Goal: Task Accomplishment & Management: Complete application form

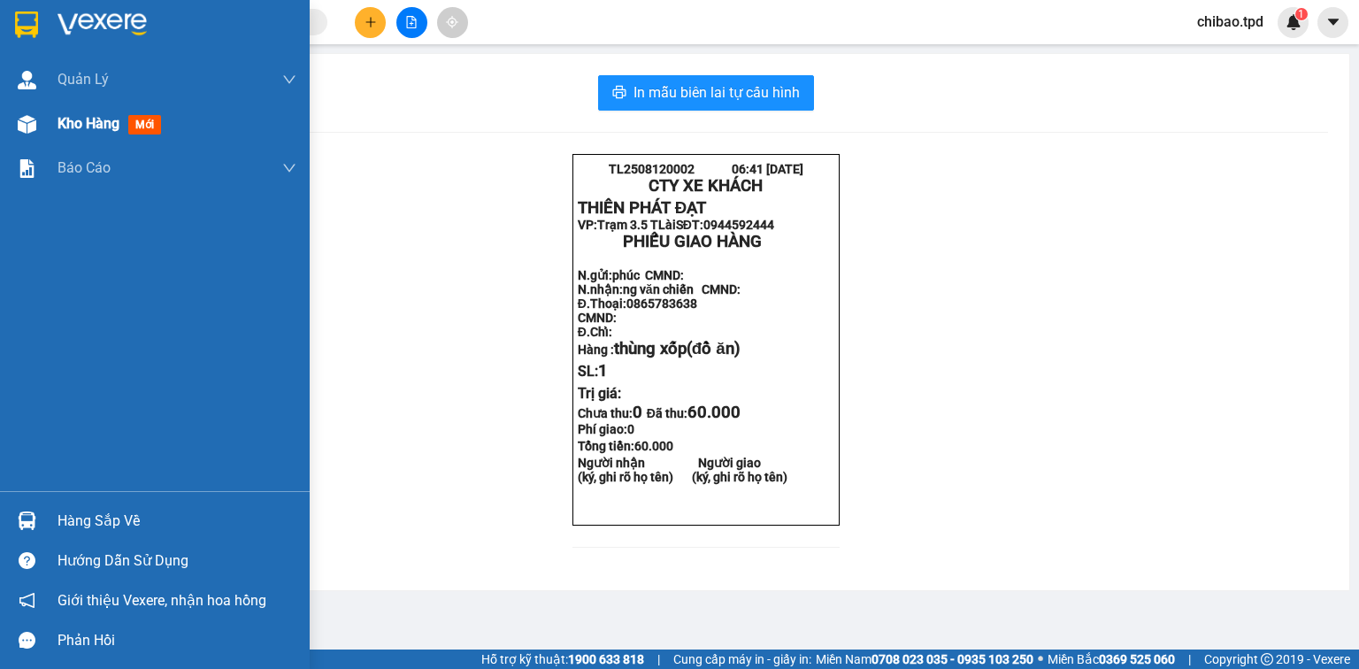
click at [140, 128] on span "mới" at bounding box center [144, 124] width 33 height 19
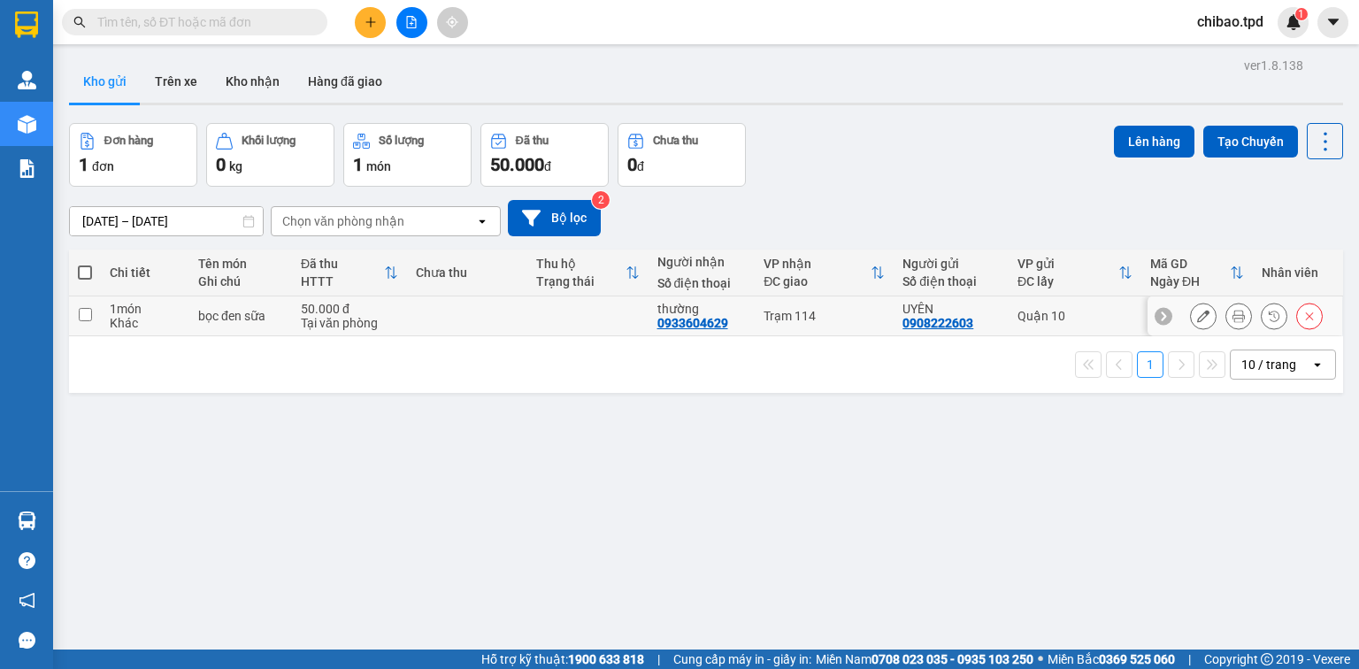
click at [1232, 311] on icon at bounding box center [1238, 316] width 12 height 12
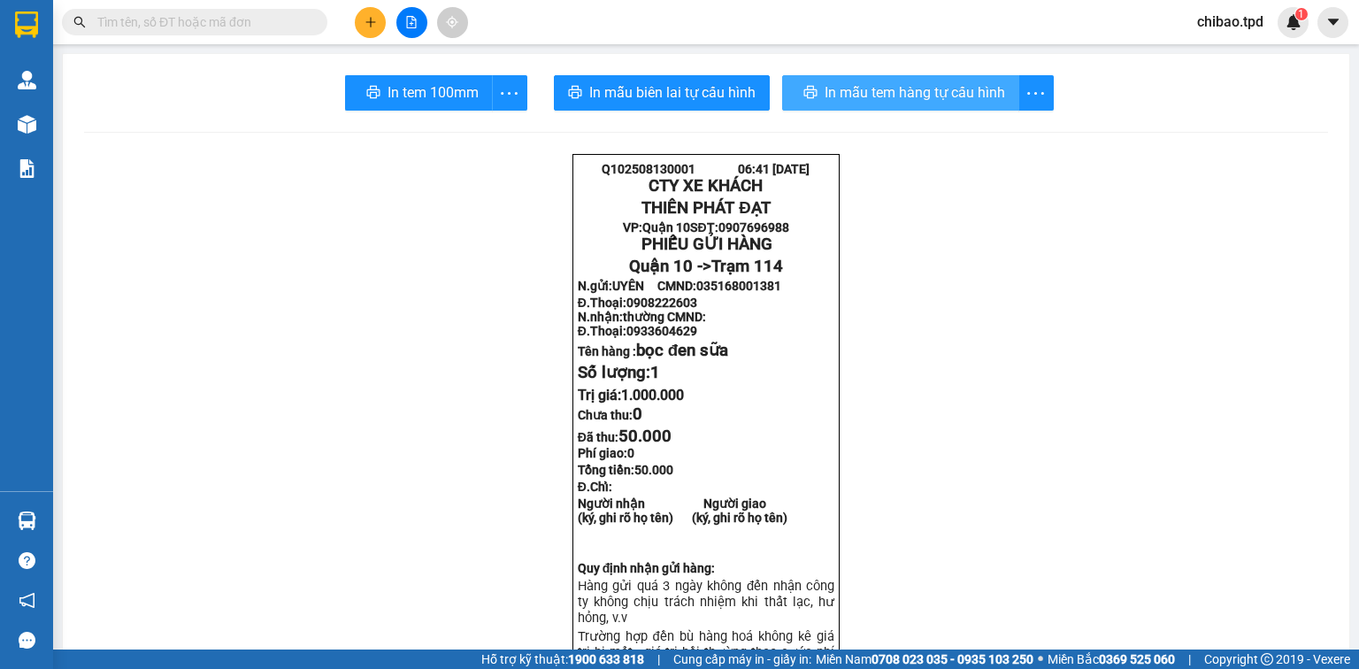
click at [906, 109] on button "In mẫu tem hàng tự cấu hình" at bounding box center [900, 92] width 237 height 35
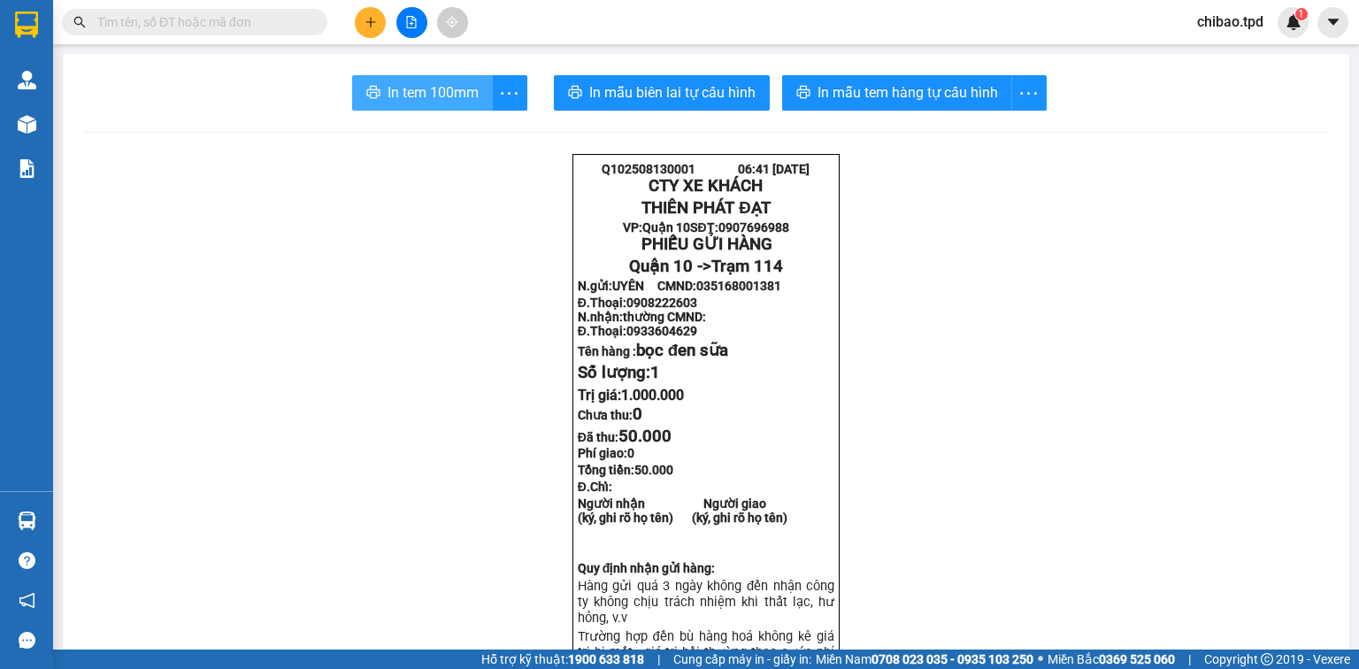
click at [439, 99] on span "In tem 100mm" at bounding box center [433, 92] width 91 height 22
click at [110, 23] on input "text" at bounding box center [201, 21] width 209 height 19
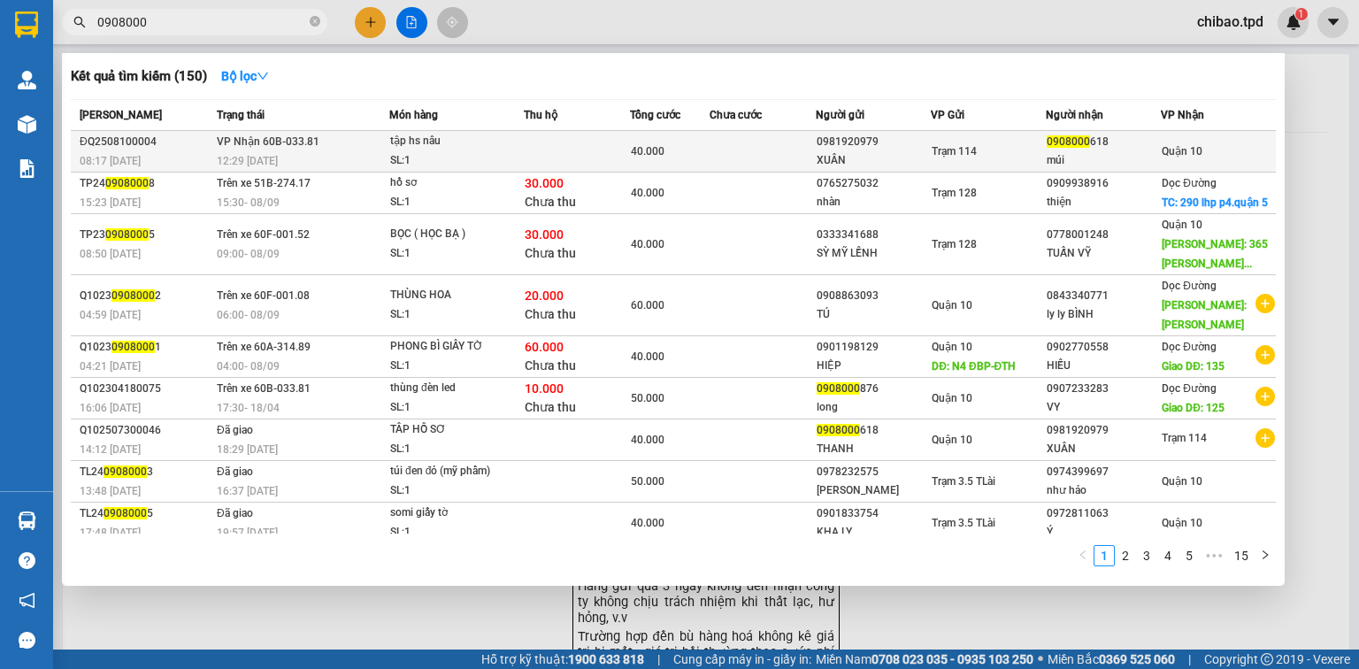
type input "0908000"
click at [932, 161] on td "Trạm 114" at bounding box center [988, 152] width 115 height 42
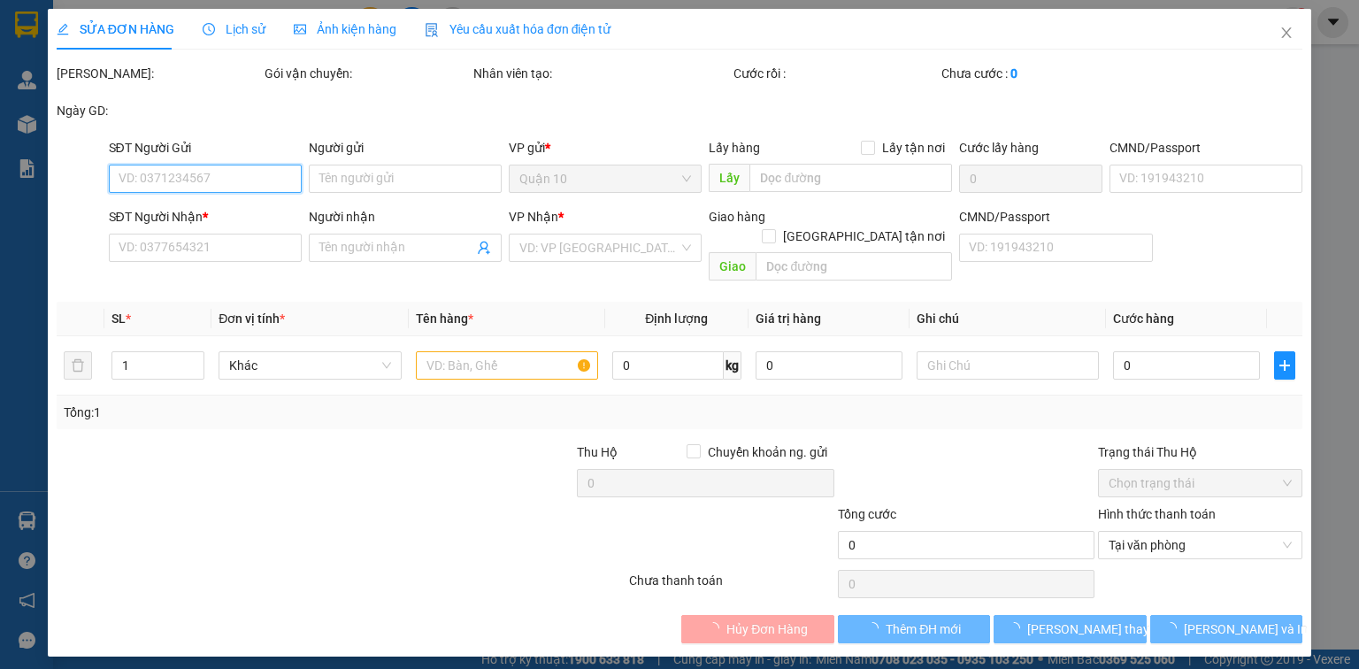
type input "0981920979"
type input "XUÂN"
type input "0908000618"
type input "múi"
type input "40.000"
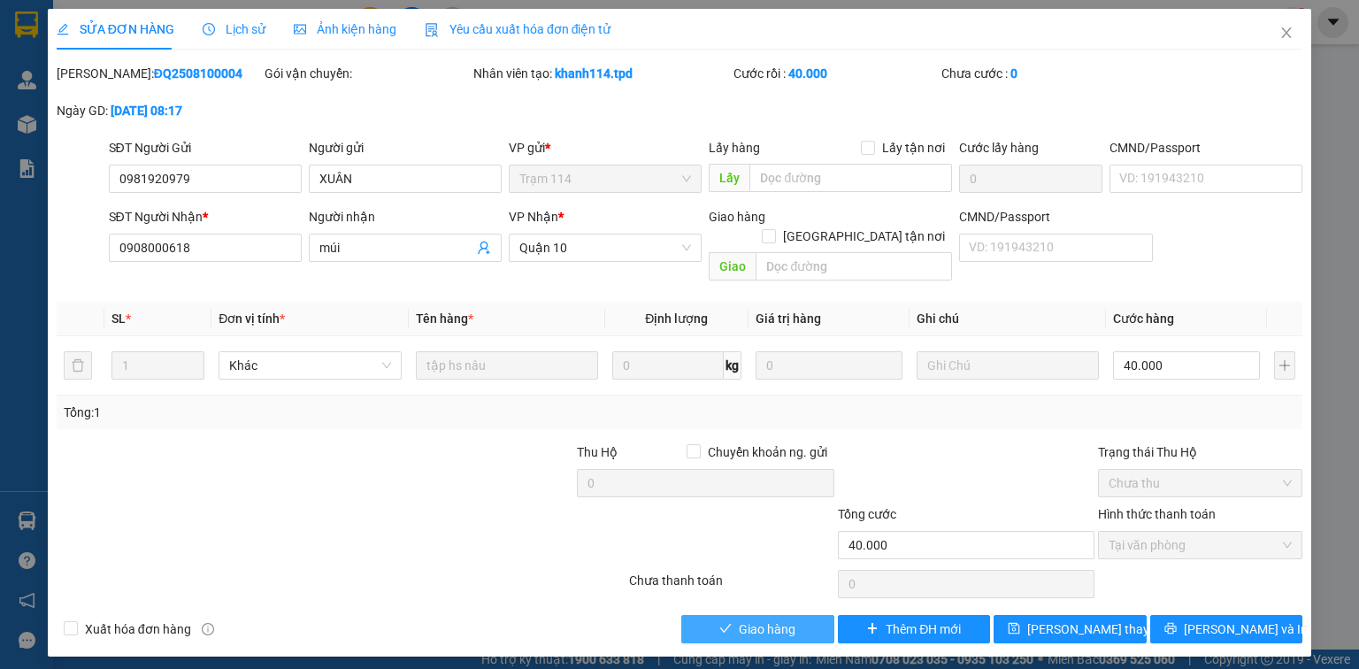
click at [737, 618] on button "Giao hàng" at bounding box center [757, 629] width 153 height 28
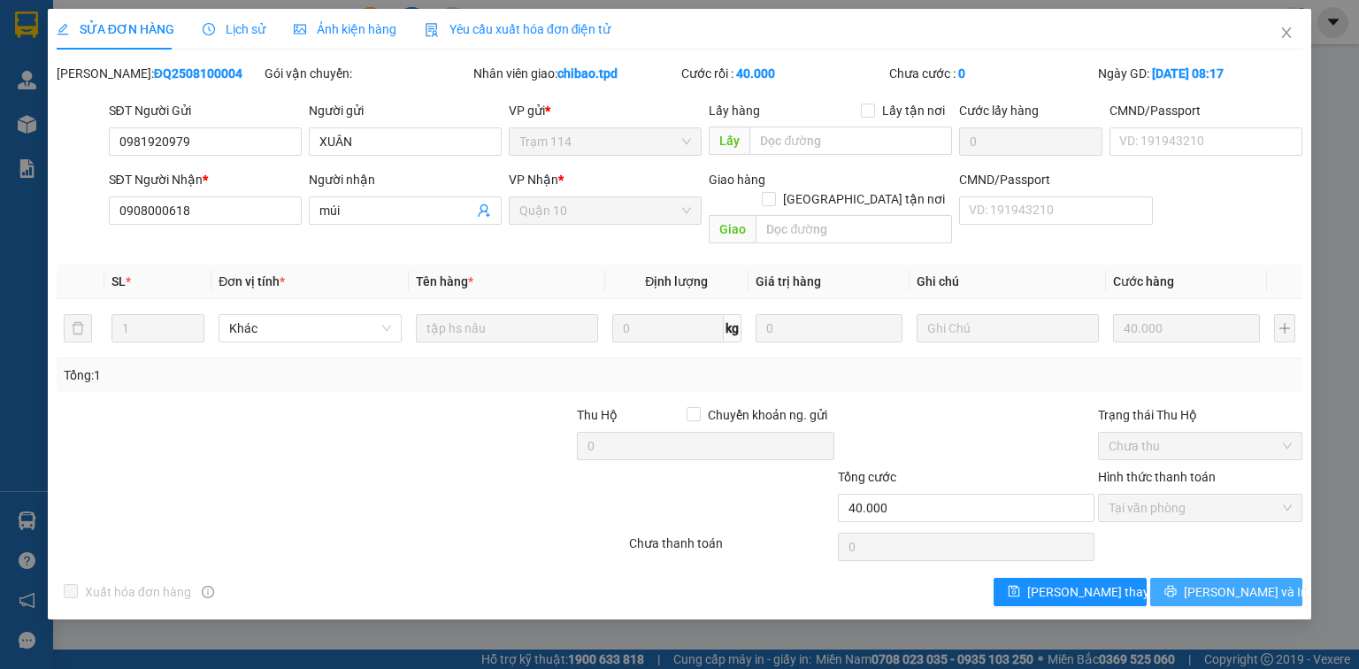
click at [1239, 582] on span "Lưu và In" at bounding box center [1246, 591] width 124 height 19
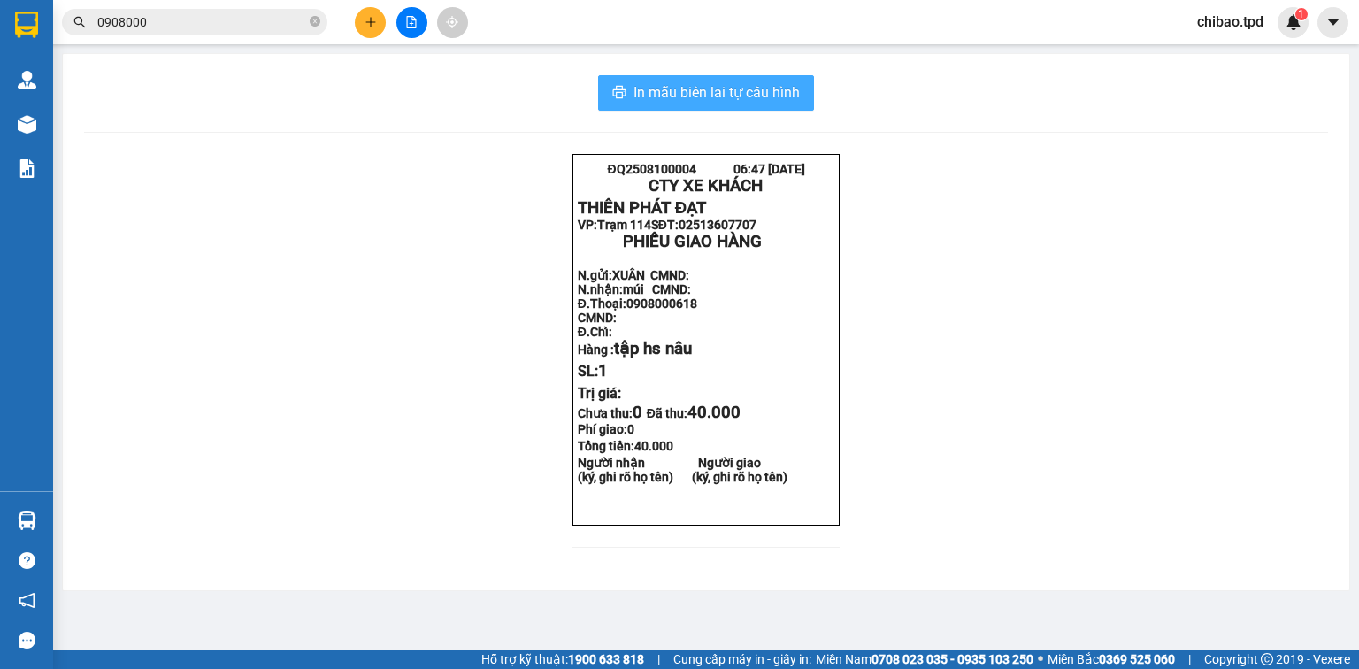
click at [785, 99] on span "In mẫu biên lai tự cấu hình" at bounding box center [716, 92] width 166 height 22
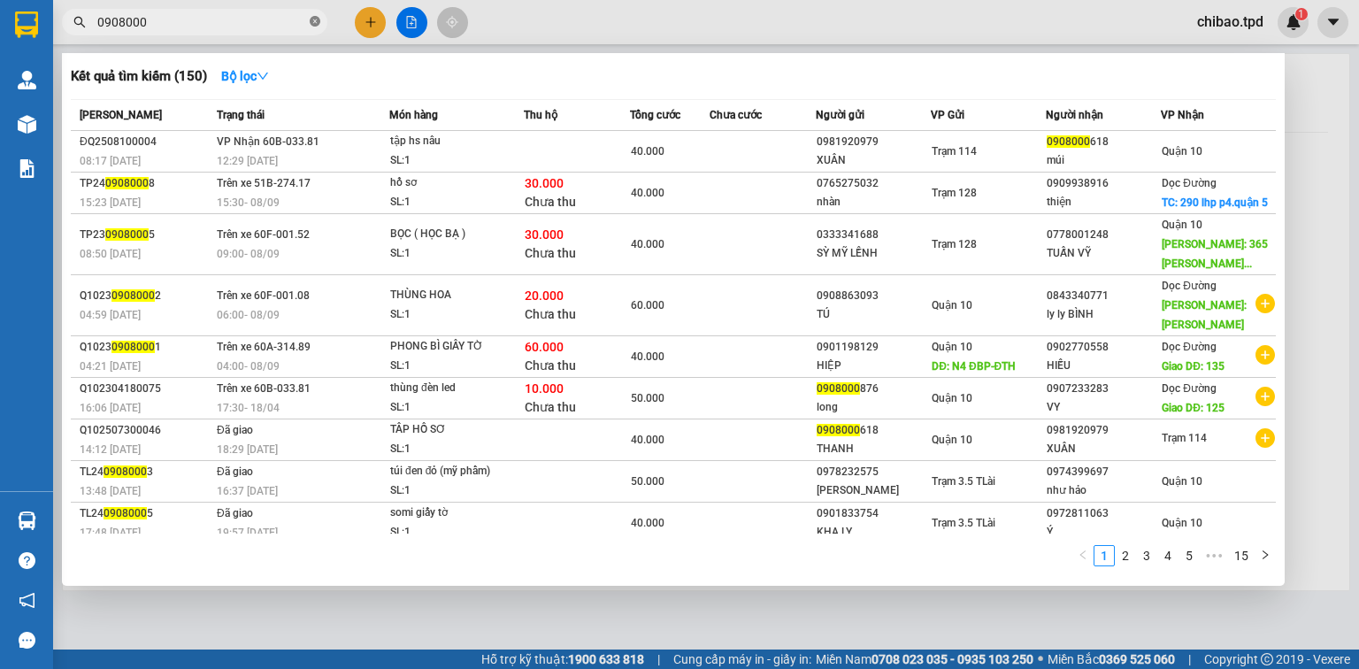
click at [311, 21] on icon "close-circle" at bounding box center [315, 21] width 11 height 11
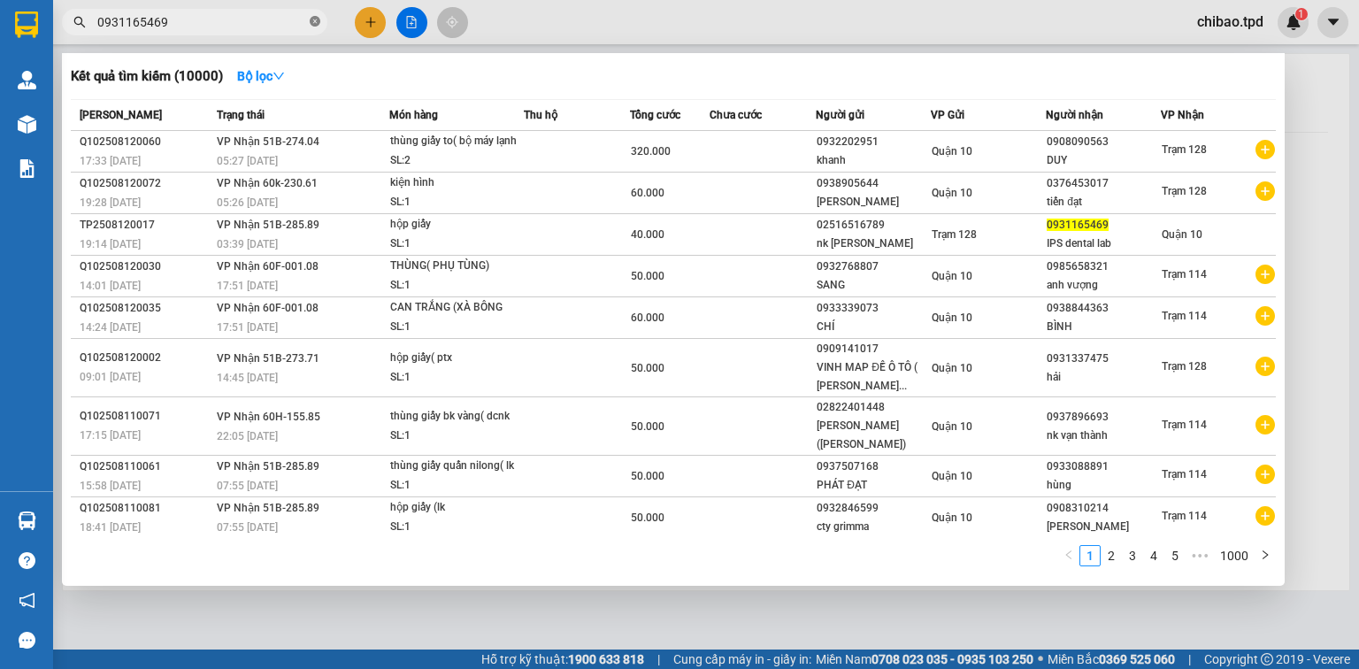
type input "0931165469"
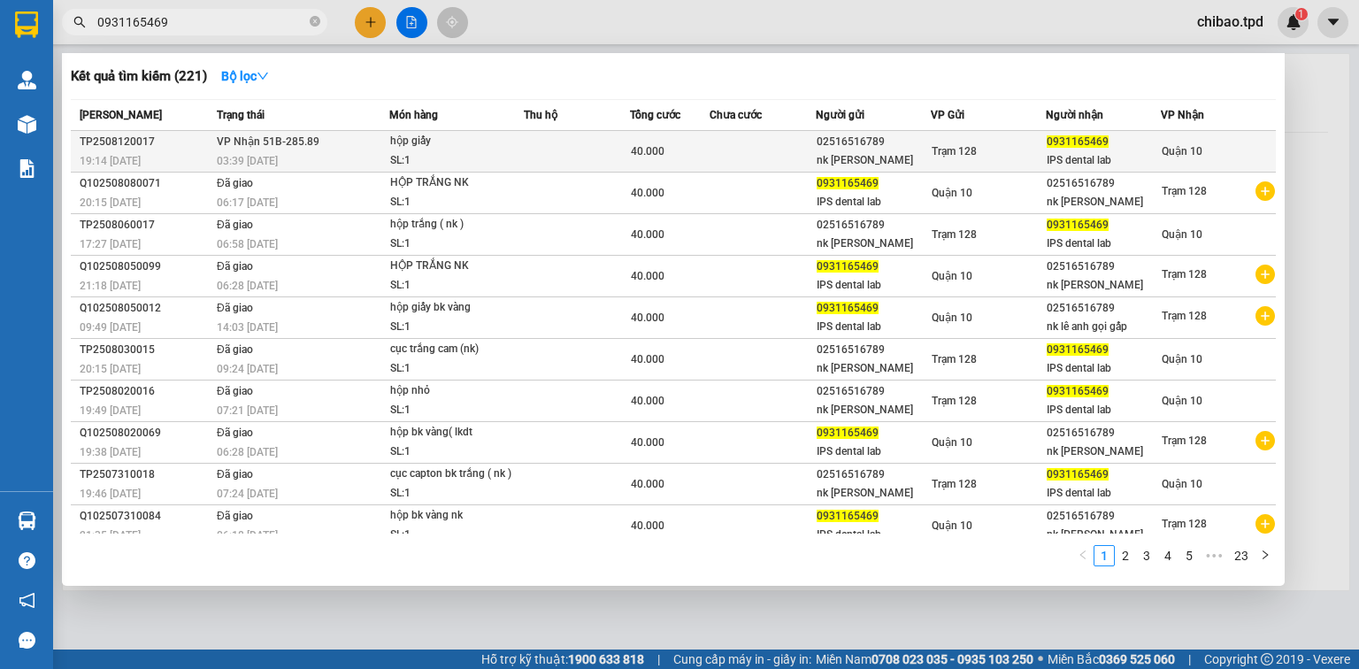
click at [381, 150] on td "VP Nhận 51B-285.89 03:39 - 13/08" at bounding box center [300, 152] width 177 height 42
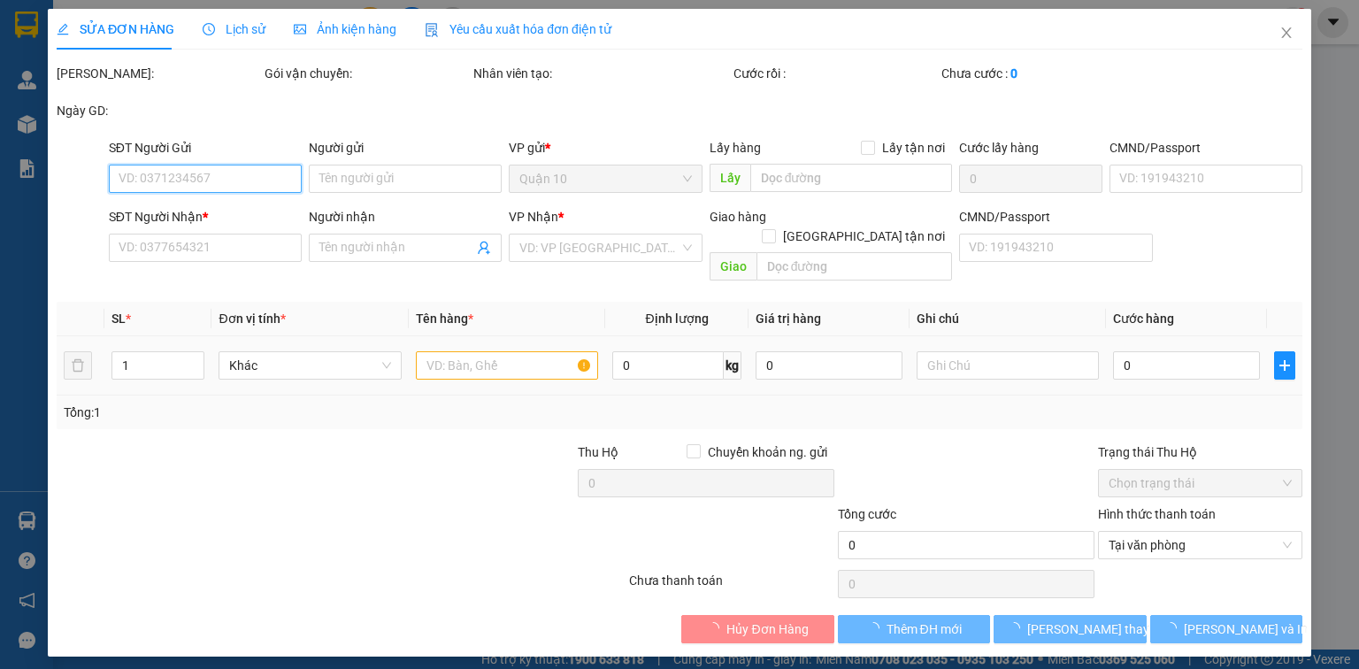
type input "02516516789"
type input "nk lê anh"
type input "0931165469"
type input "IPS dental lab"
type input "051186000043"
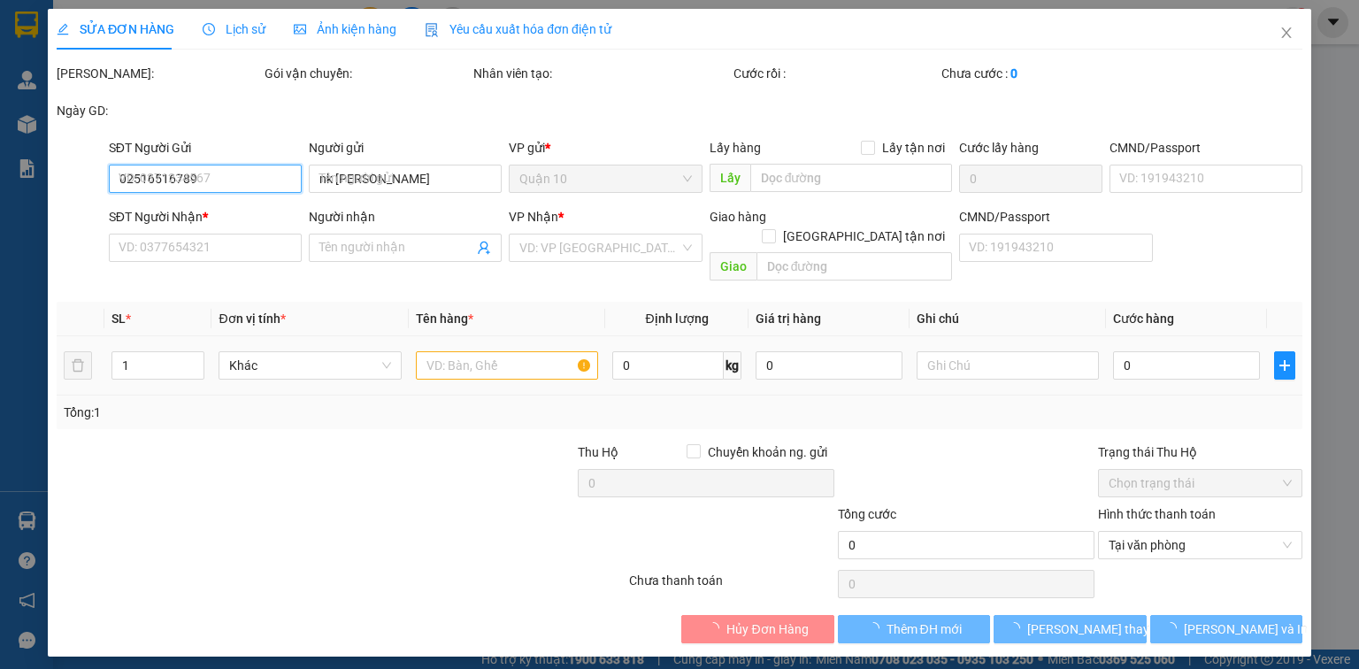
type input "40.000"
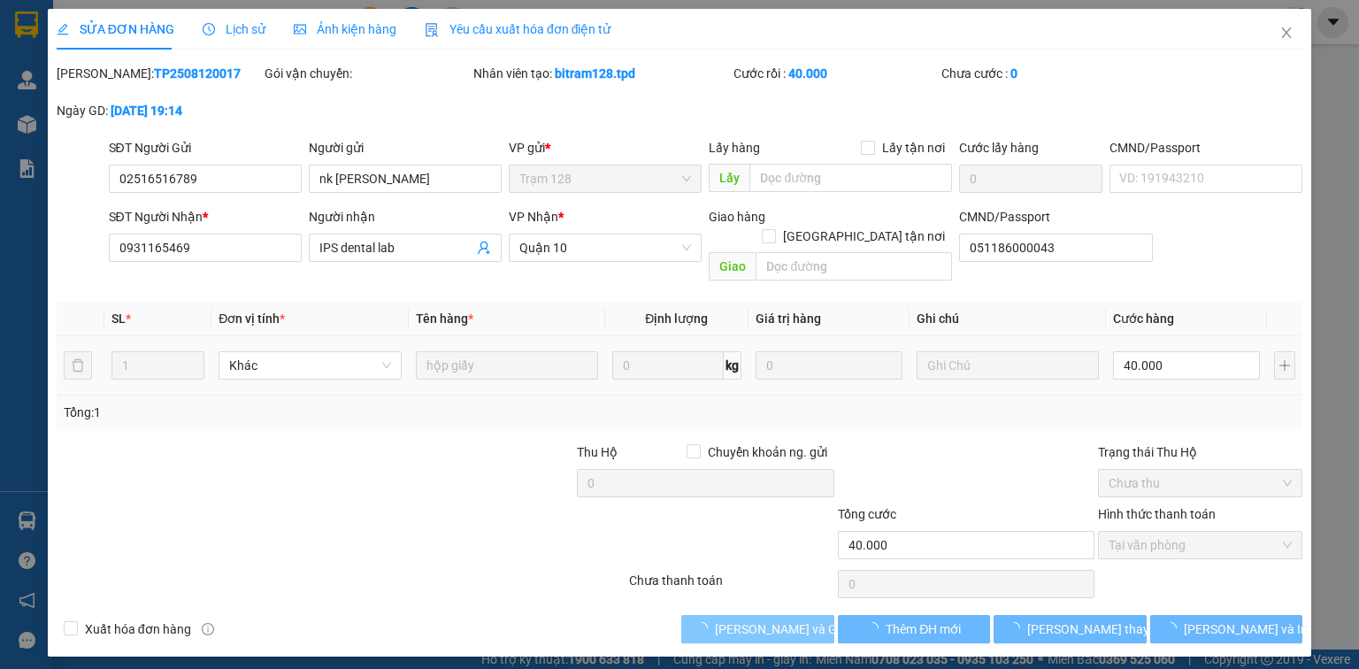
click at [729, 619] on span "Lưu và Giao hàng" at bounding box center [800, 628] width 170 height 19
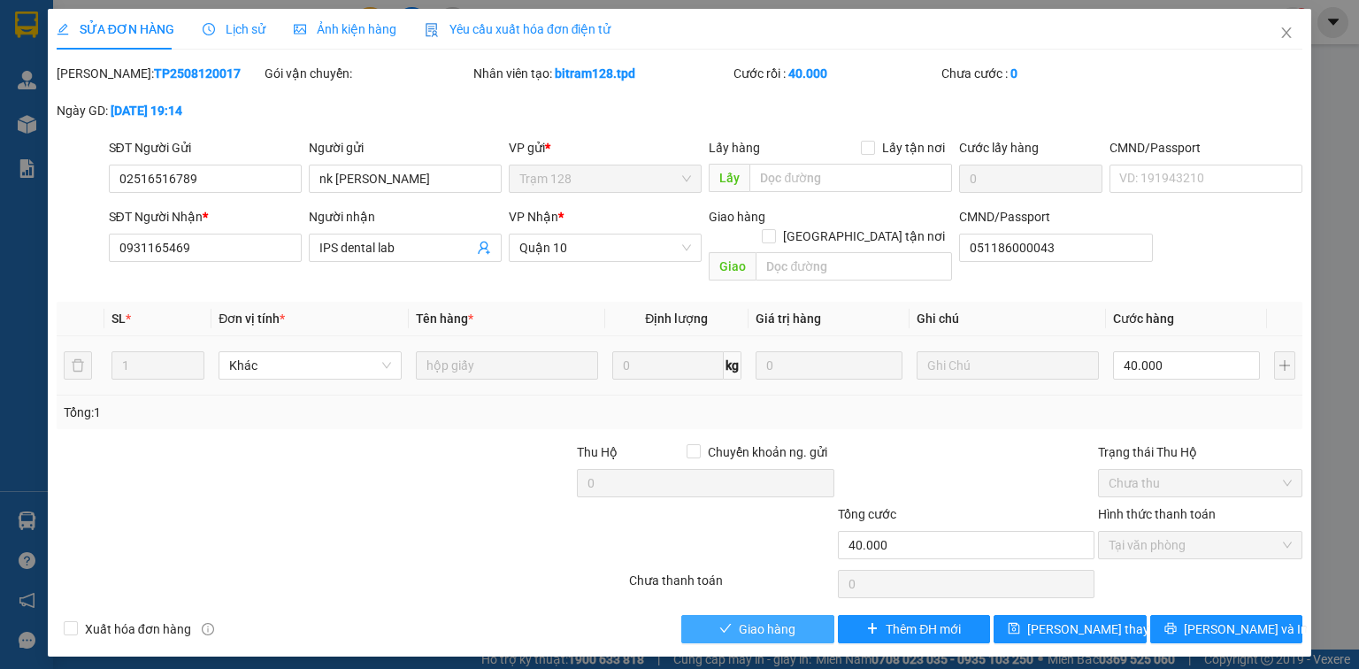
click at [729, 622] on icon "check" at bounding box center [725, 628] width 12 height 12
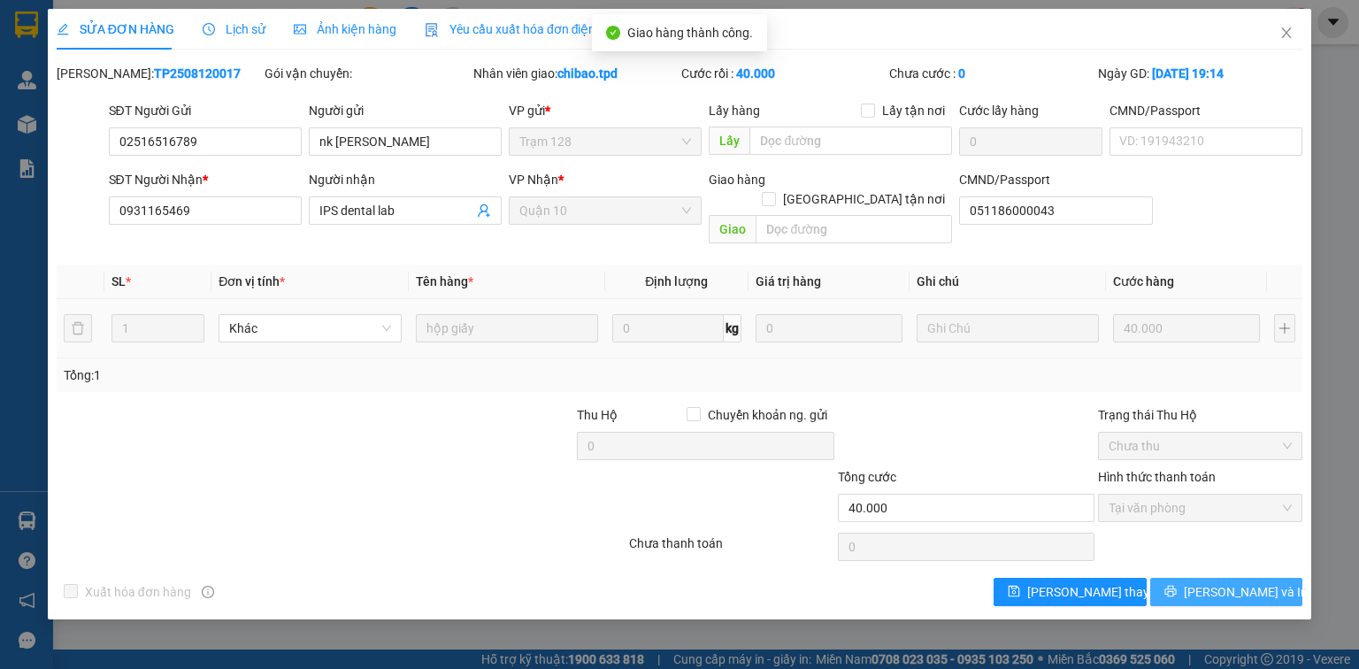
click at [1221, 582] on span "Lưu và In" at bounding box center [1246, 591] width 124 height 19
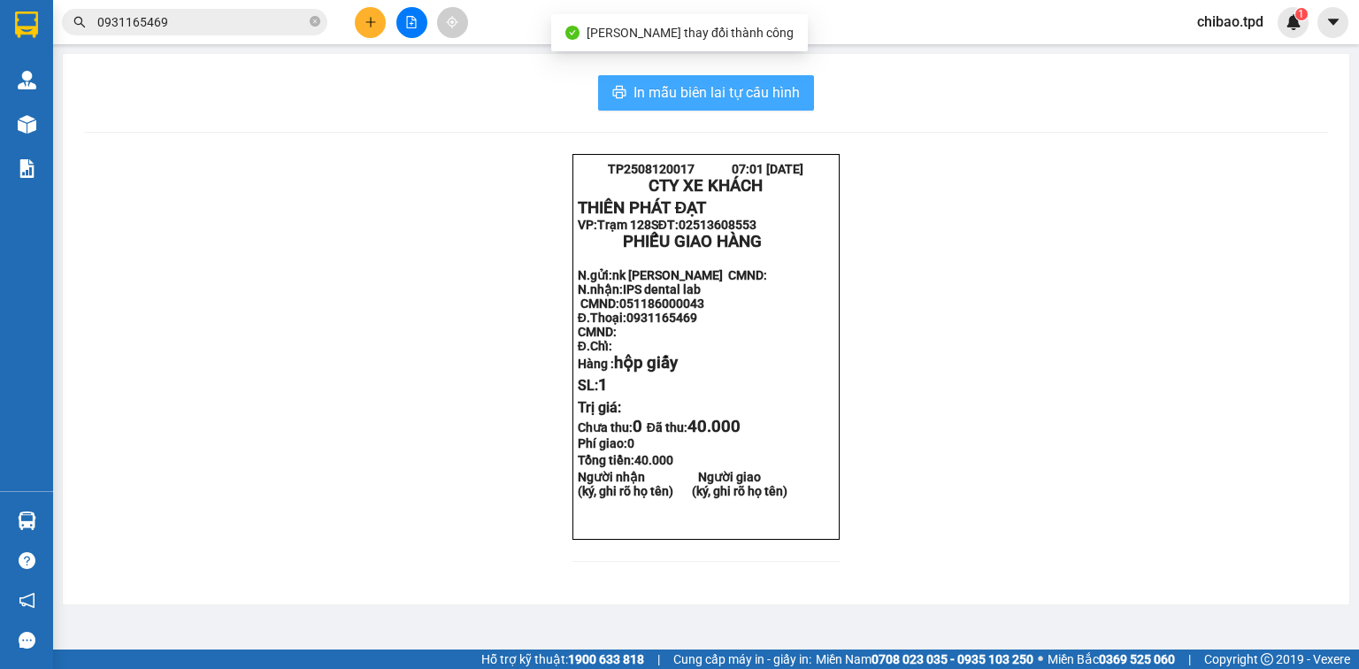
click at [788, 95] on span "In mẫu biên lai tự cấu hình" at bounding box center [716, 92] width 166 height 22
click at [774, 89] on span "In mẫu biên lai tự cấu hình" at bounding box center [716, 92] width 166 height 22
